Goal: Share content

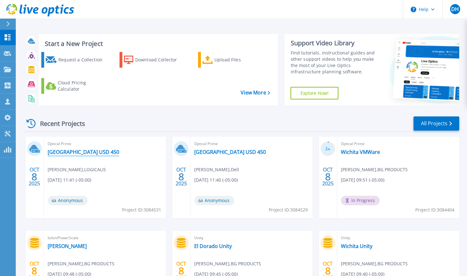
click at [68, 152] on link "[GEOGRAPHIC_DATA] USD 450" at bounding box center [84, 152] width 72 height 6
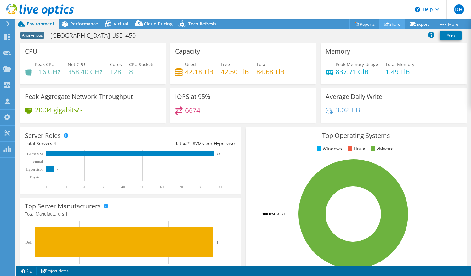
click at [389, 26] on link "Share" at bounding box center [393, 24] width 26 height 10
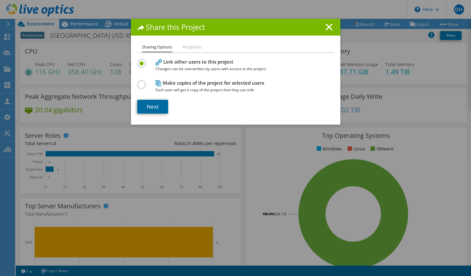
click at [147, 107] on link "Next" at bounding box center [152, 107] width 31 height 14
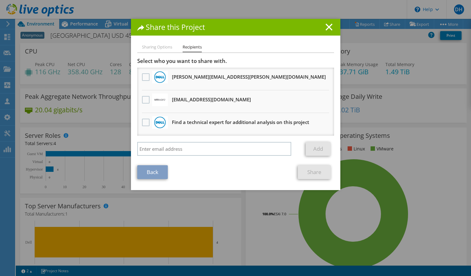
click at [331, 24] on h1 "Share this Project" at bounding box center [235, 27] width 197 height 7
click at [327, 25] on icon at bounding box center [329, 27] width 7 height 7
